Goal: Information Seeking & Learning: Learn about a topic

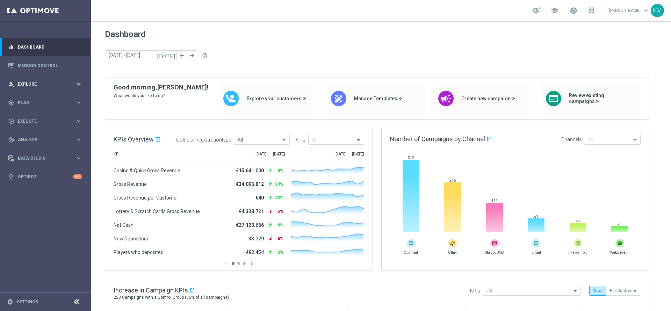
click at [37, 84] on span "Explore" at bounding box center [47, 84] width 58 height 4
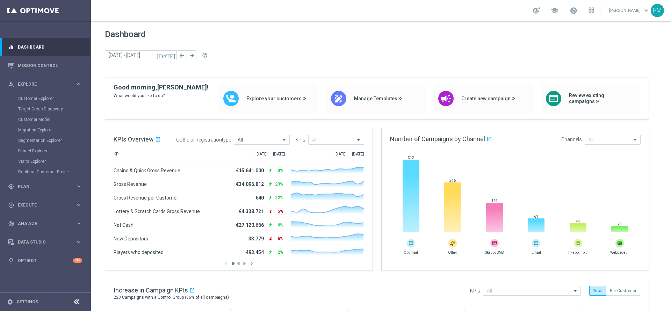
click at [43, 104] on div "Target Group Discovery" at bounding box center [54, 109] width 72 height 10
click at [39, 96] on link "Customer Explorer" at bounding box center [45, 99] width 54 height 6
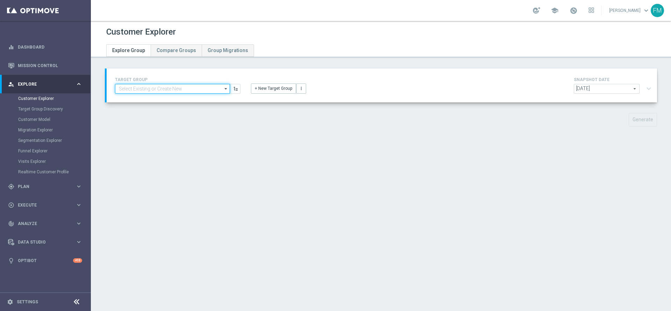
click at [156, 88] on input at bounding box center [172, 89] width 115 height 10
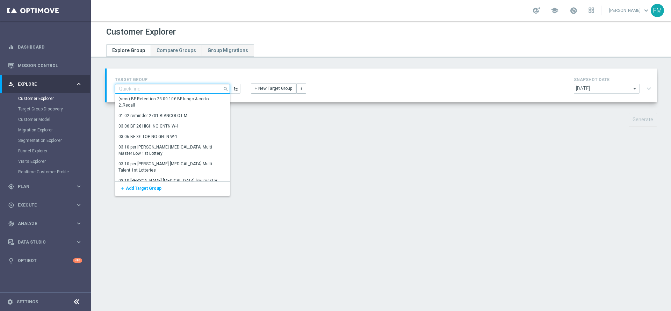
click at [156, 88] on input at bounding box center [172, 89] width 115 height 10
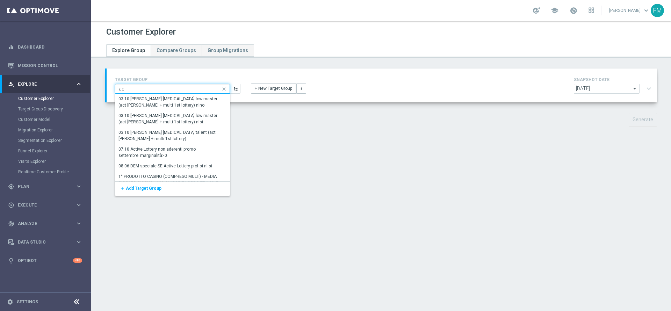
type input "a"
type input "master multi low"
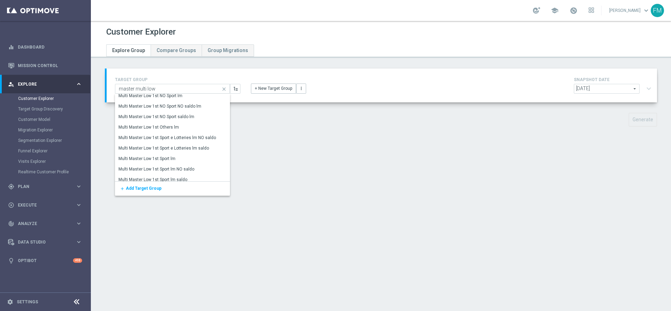
scroll to position [235, 0]
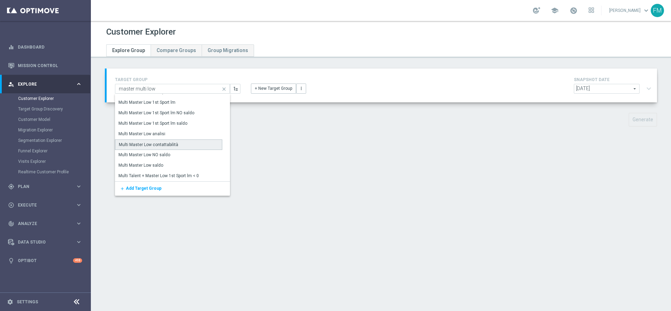
click at [180, 146] on div "Multi Master Low contattabilità" at bounding box center [168, 144] width 107 height 10
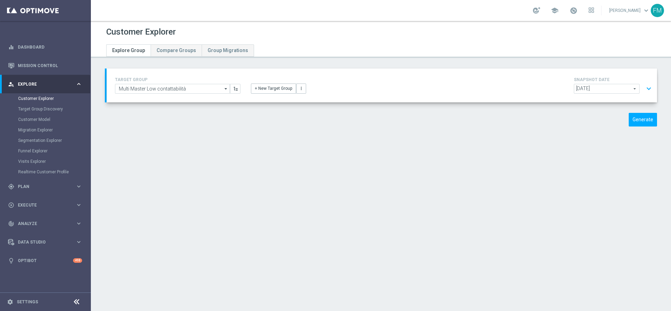
click at [605, 88] on span "[DATE]" at bounding box center [606, 88] width 65 height 9
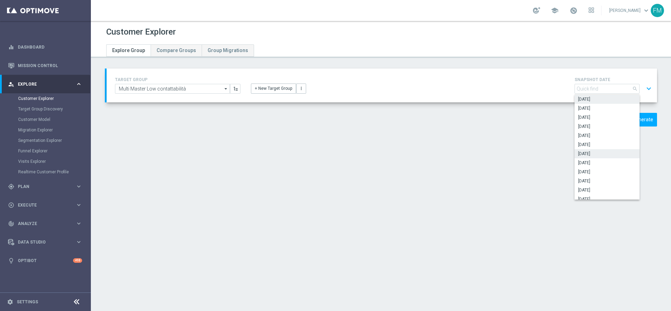
click at [596, 152] on span "[DATE]" at bounding box center [607, 154] width 58 height 6
type input "[DATE]"
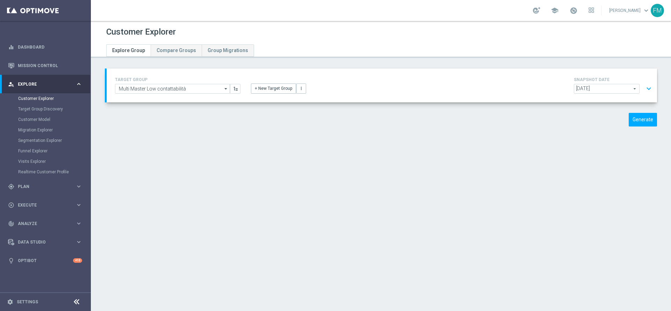
click at [643, 91] on button "expand_more" at bounding box center [648, 88] width 10 height 13
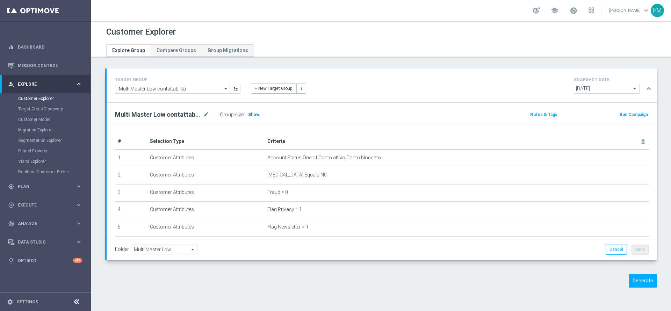
click at [256, 113] on span "Show" at bounding box center [253, 114] width 11 height 5
